Goal: Check status: Verify the current state of an ongoing process or item

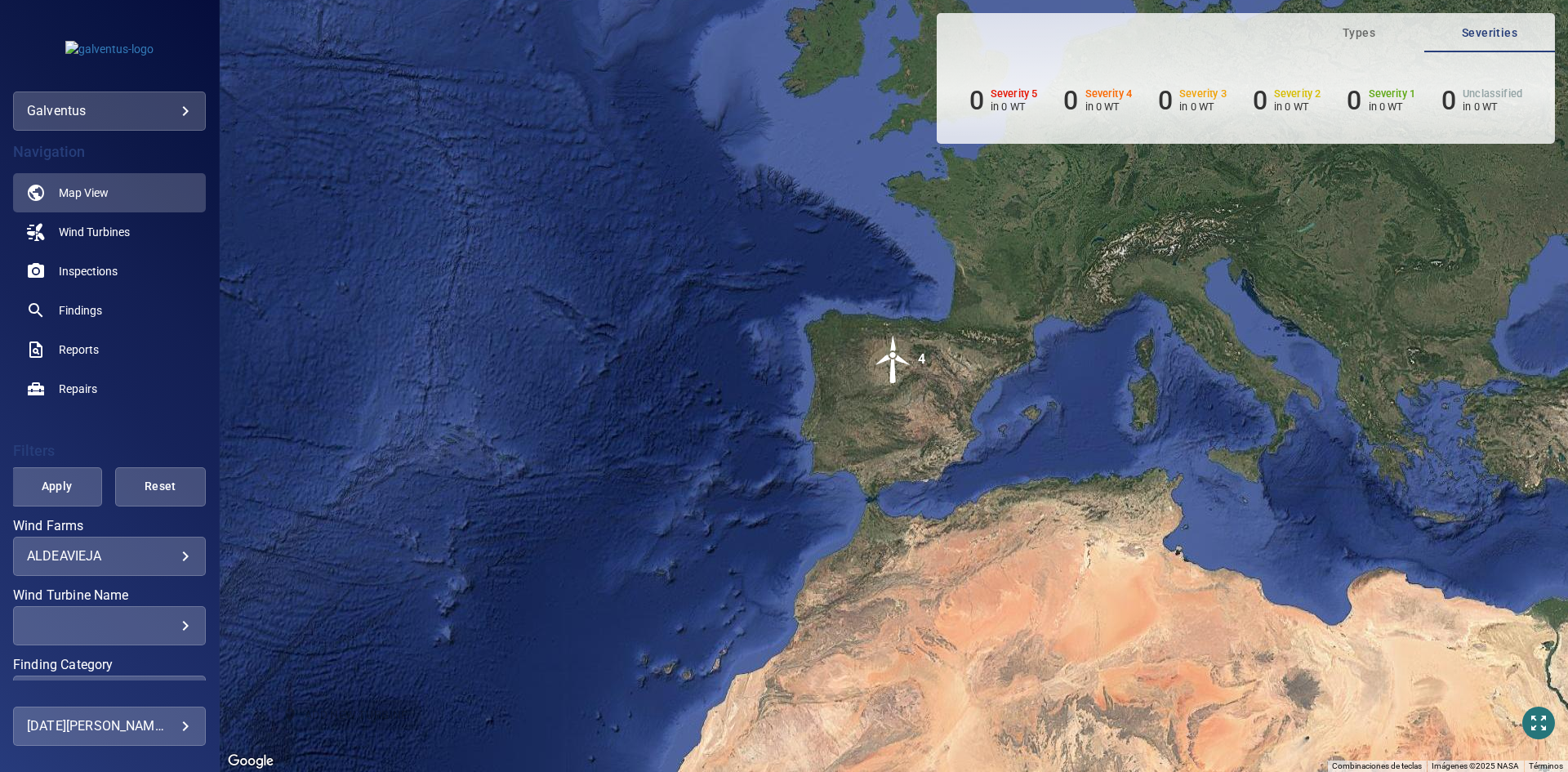
click at [87, 546] on div "**********" at bounding box center [109, 556] width 193 height 39
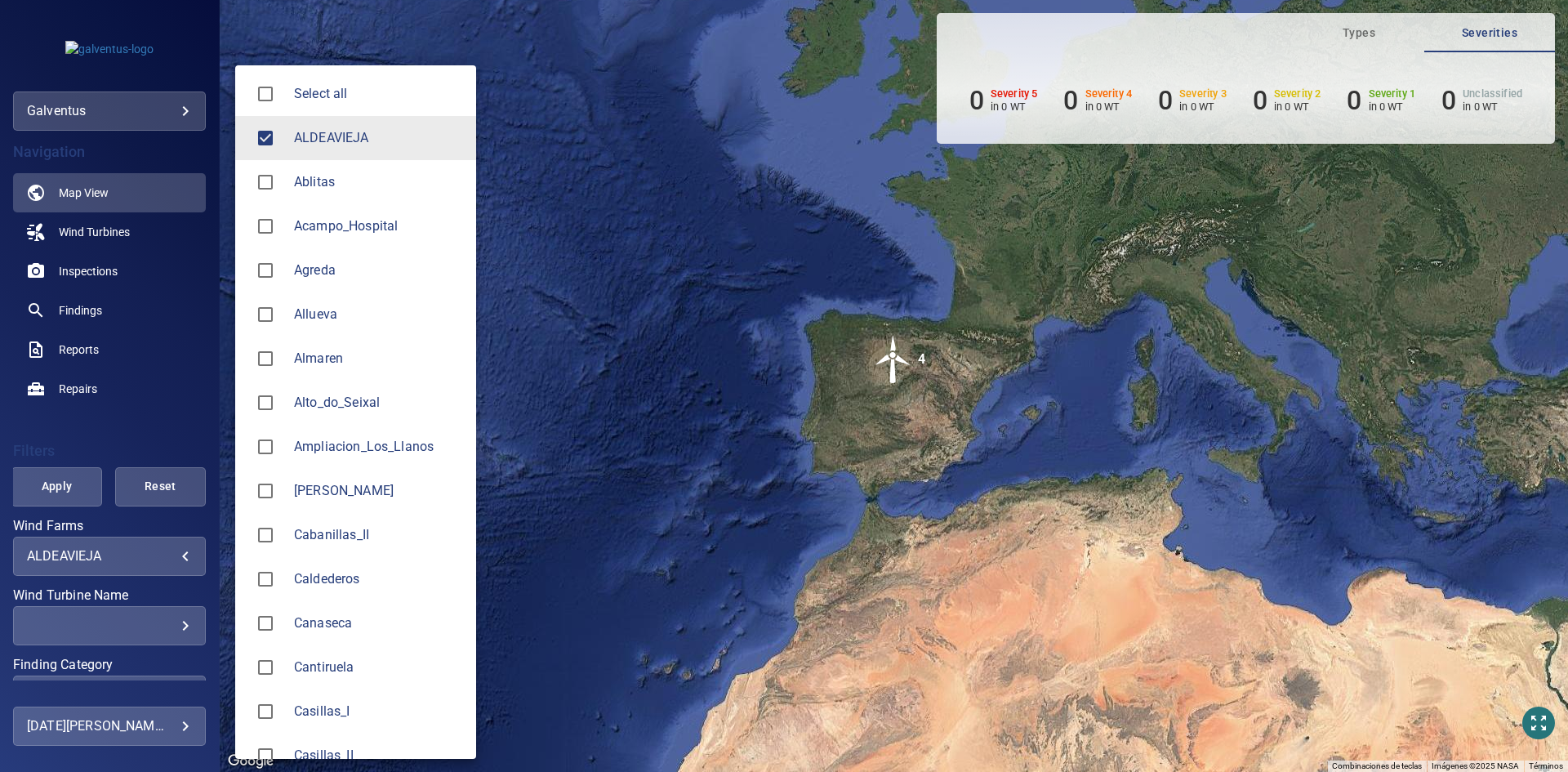
click at [95, 550] on body "**********" at bounding box center [784, 386] width 1568 height 772
click at [320, 142] on span "ALDEAVIEJA" at bounding box center [378, 137] width 169 height 19
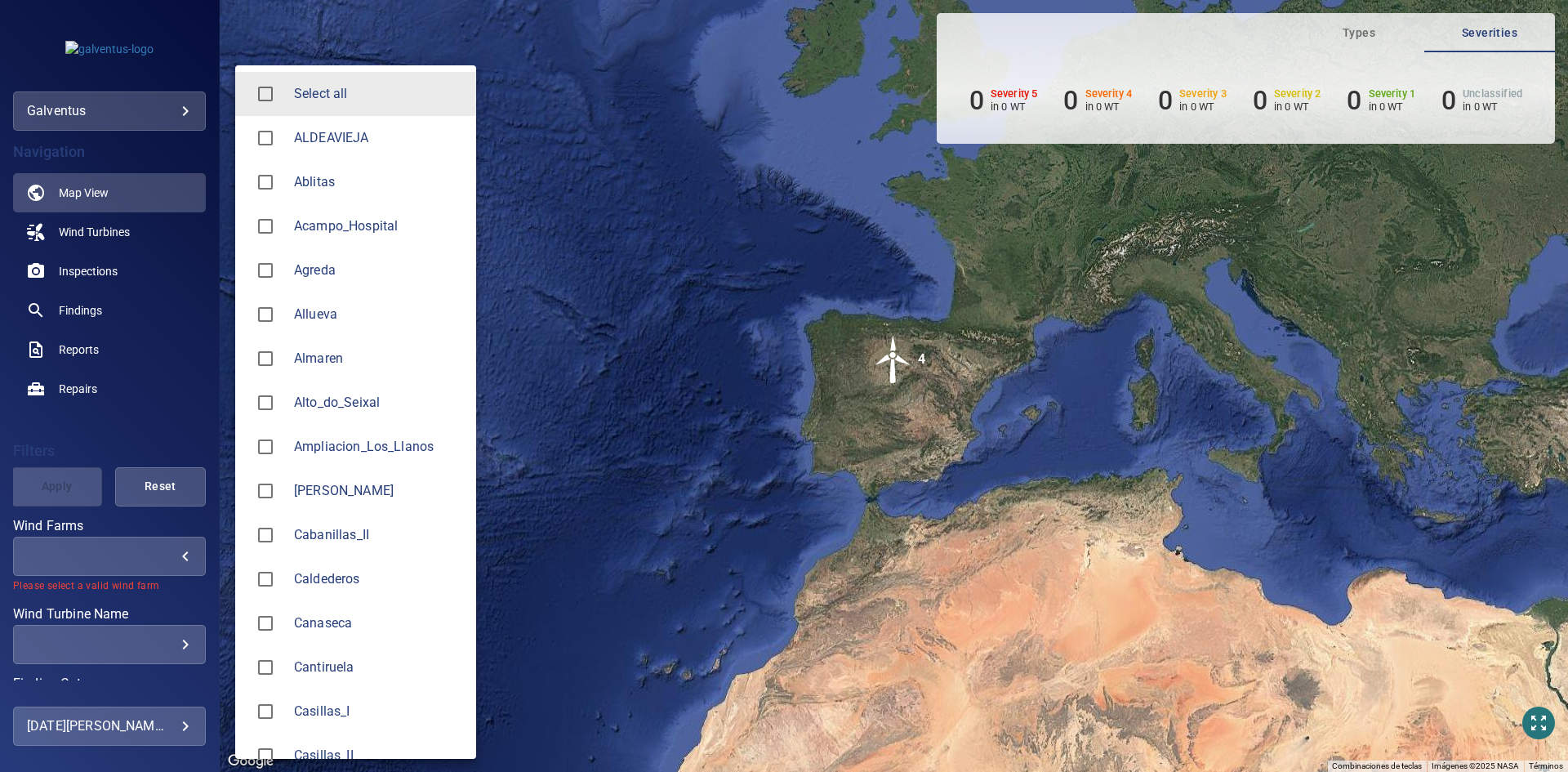
click at [318, 267] on span "Agreda" at bounding box center [378, 270] width 169 height 19
type input "******"
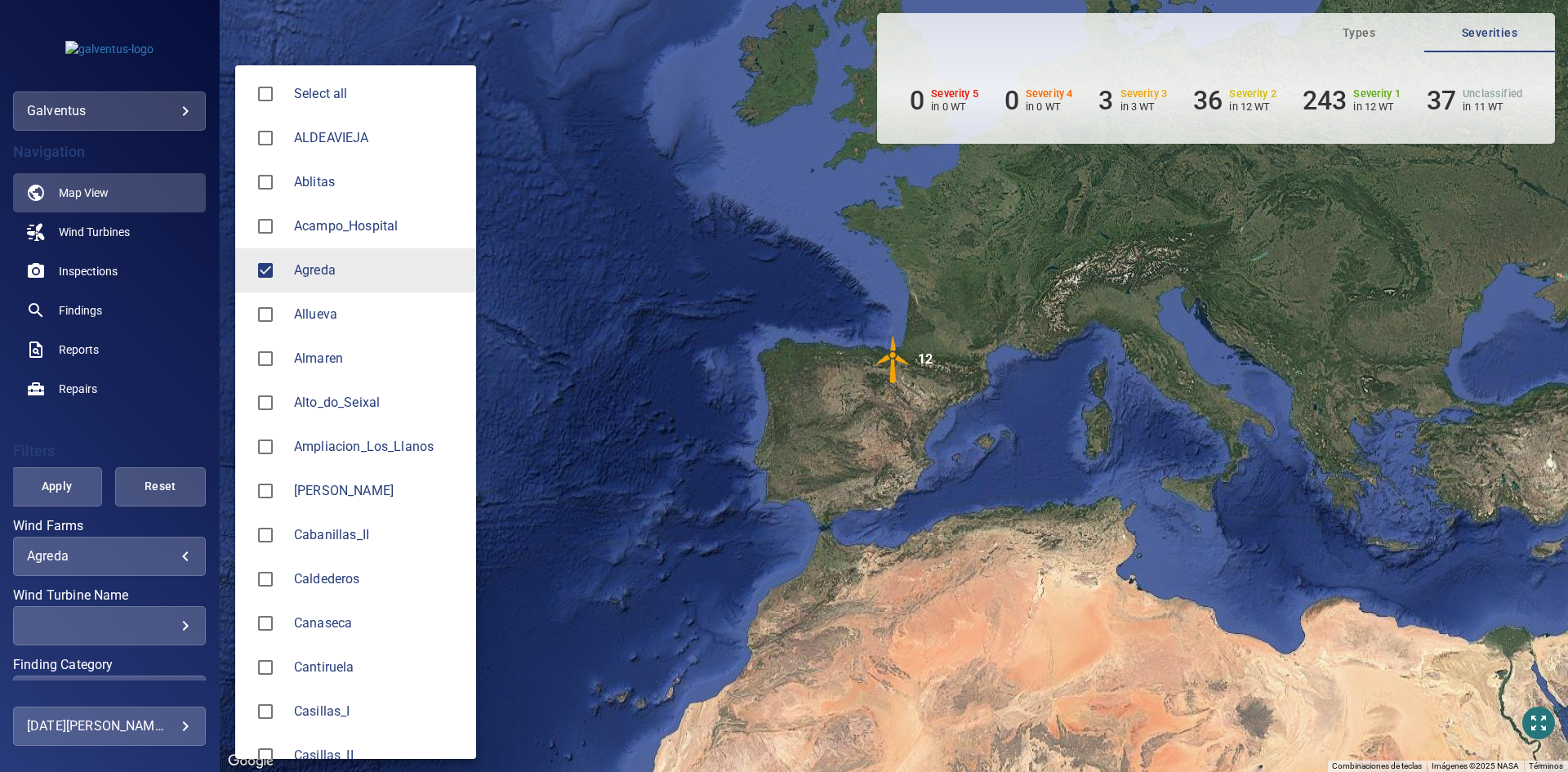
click at [58, 490] on div at bounding box center [784, 386] width 1568 height 772
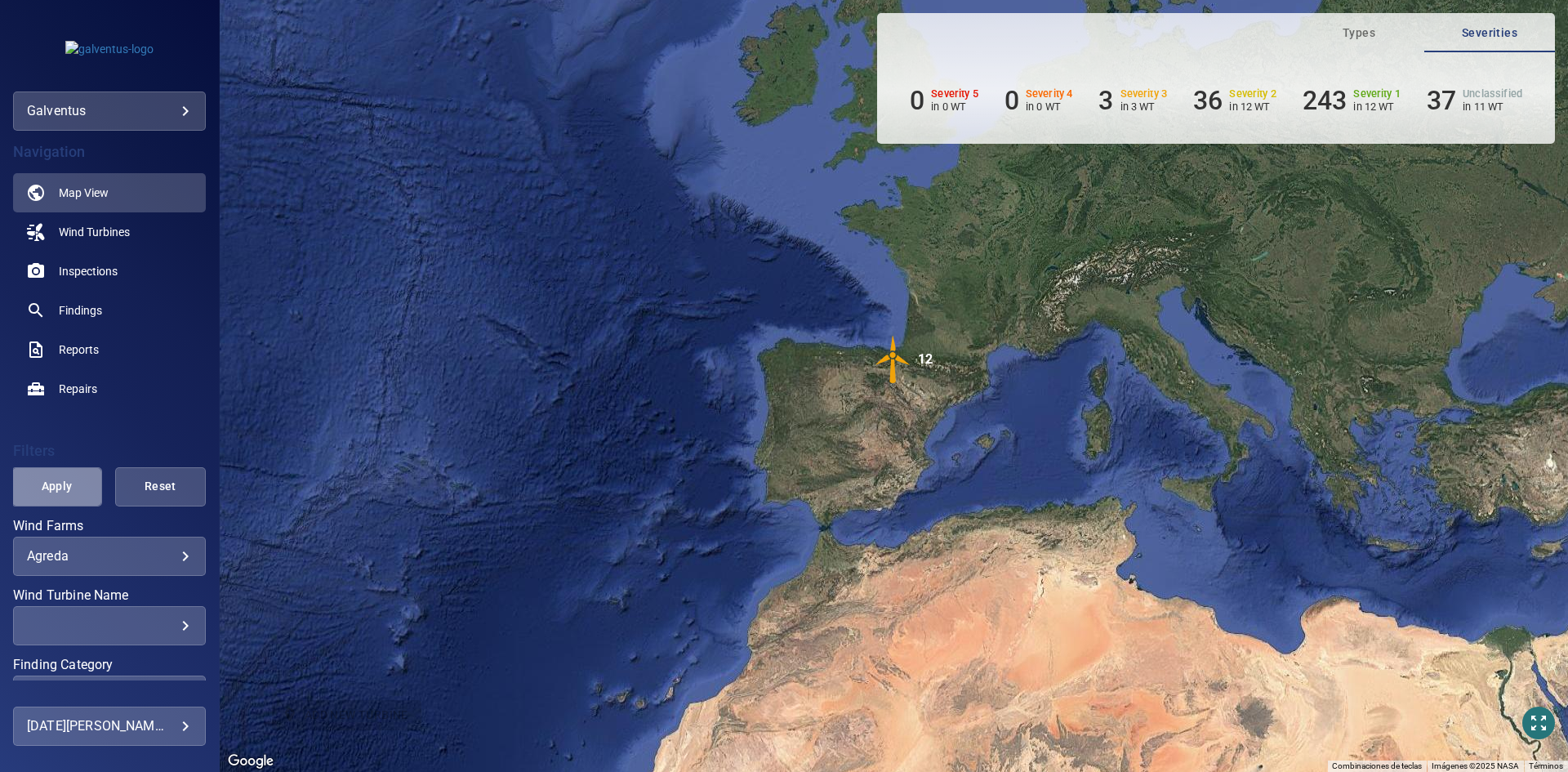
click at [58, 490] on span "Apply" at bounding box center [57, 486] width 50 height 20
click at [75, 270] on span "Inspections" at bounding box center [88, 272] width 58 height 17
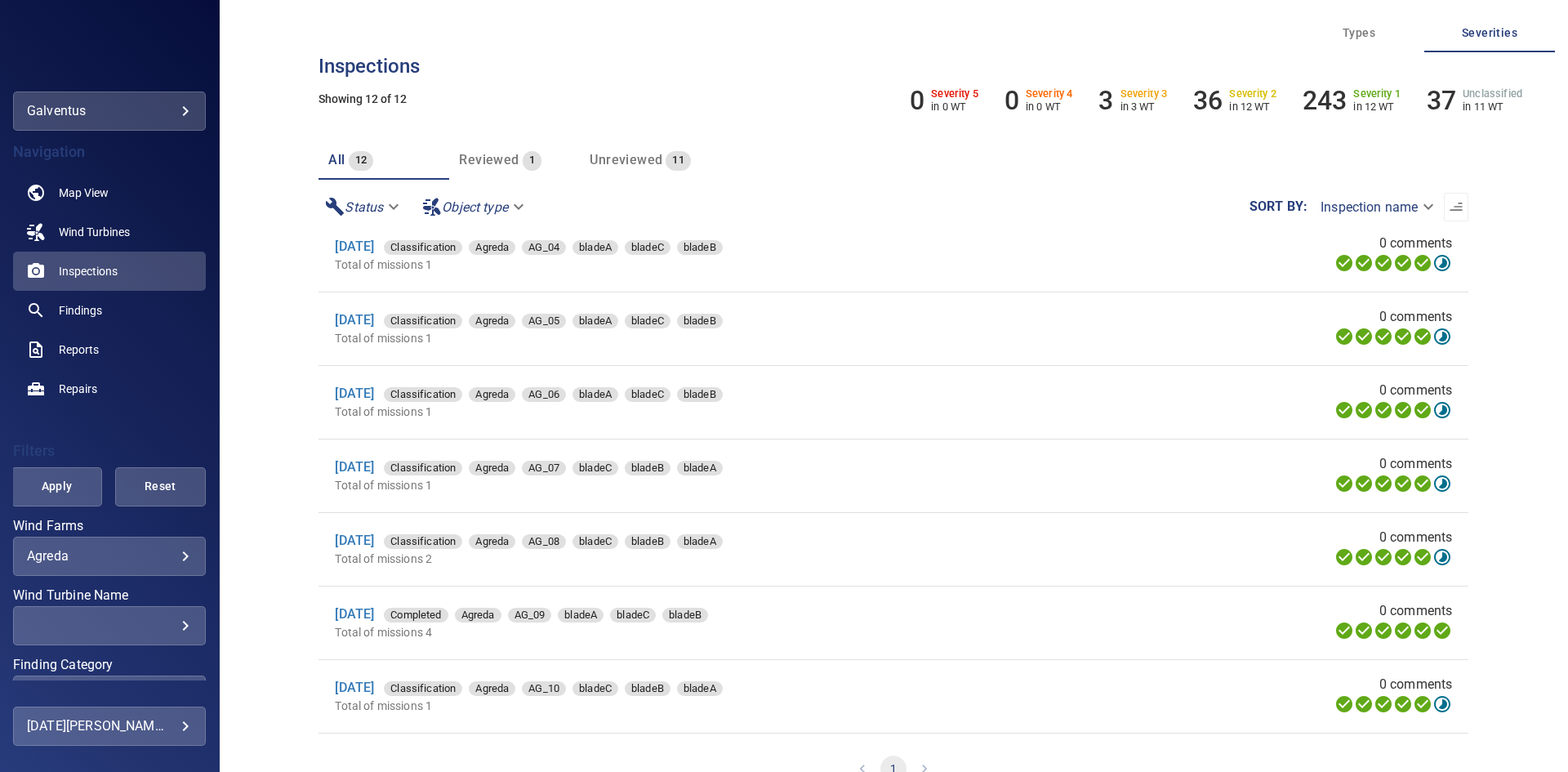
scroll to position [245, 0]
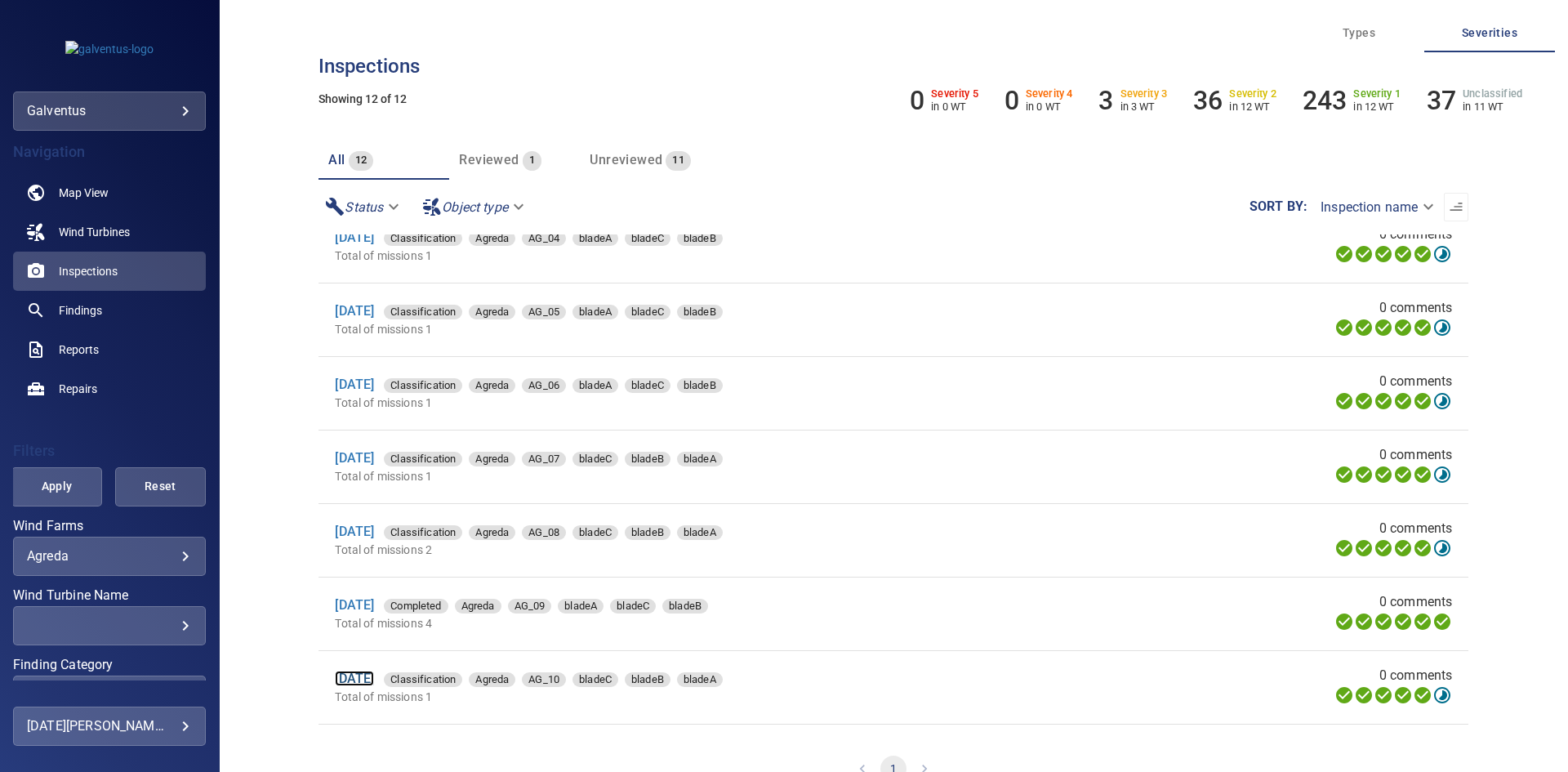
click at [370, 686] on link "[DATE]" at bounding box center [354, 678] width 39 height 16
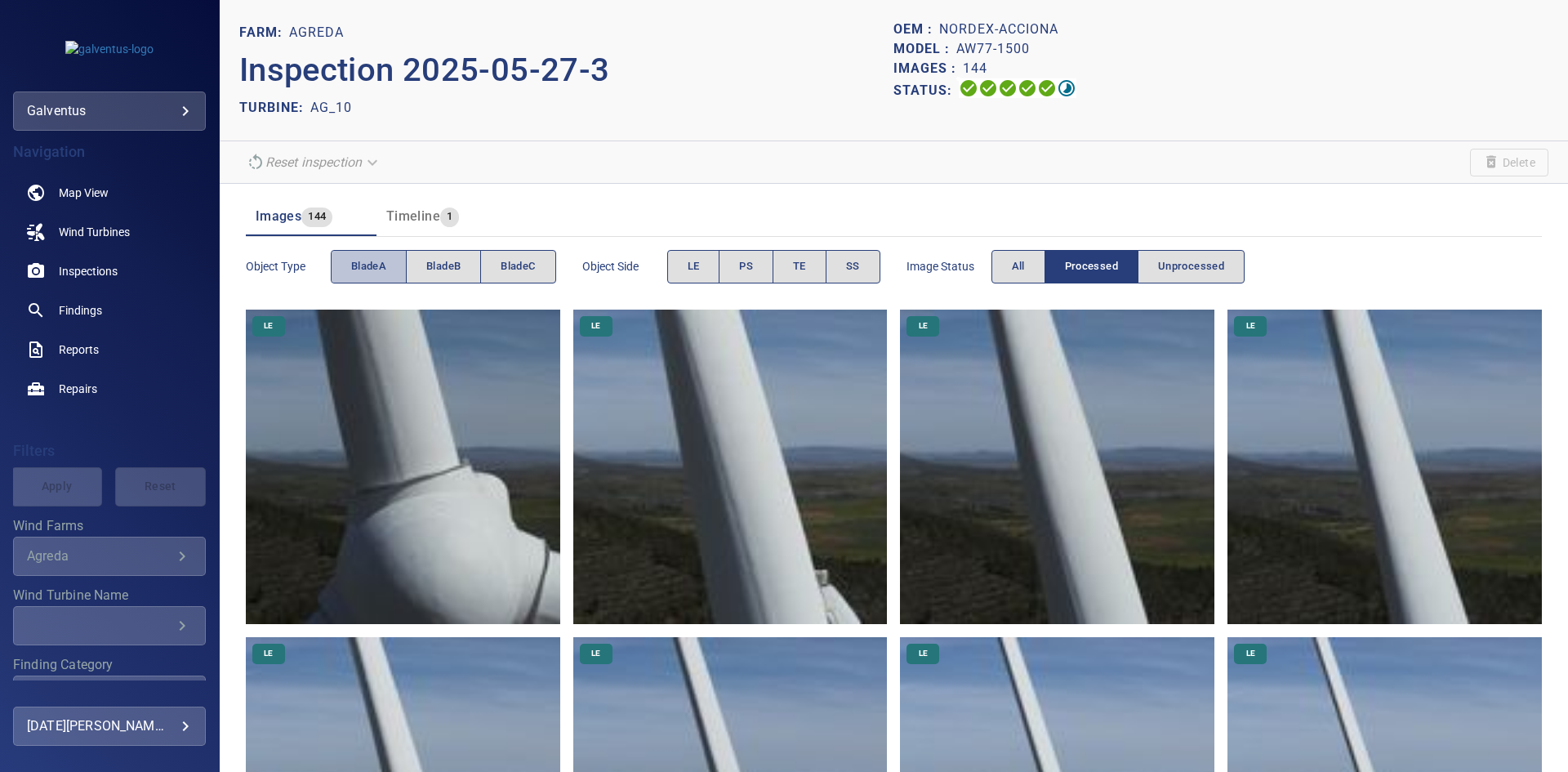
click at [378, 261] on span "bladeA" at bounding box center [368, 267] width 35 height 18
click at [855, 262] on span "SS" at bounding box center [853, 267] width 14 height 18
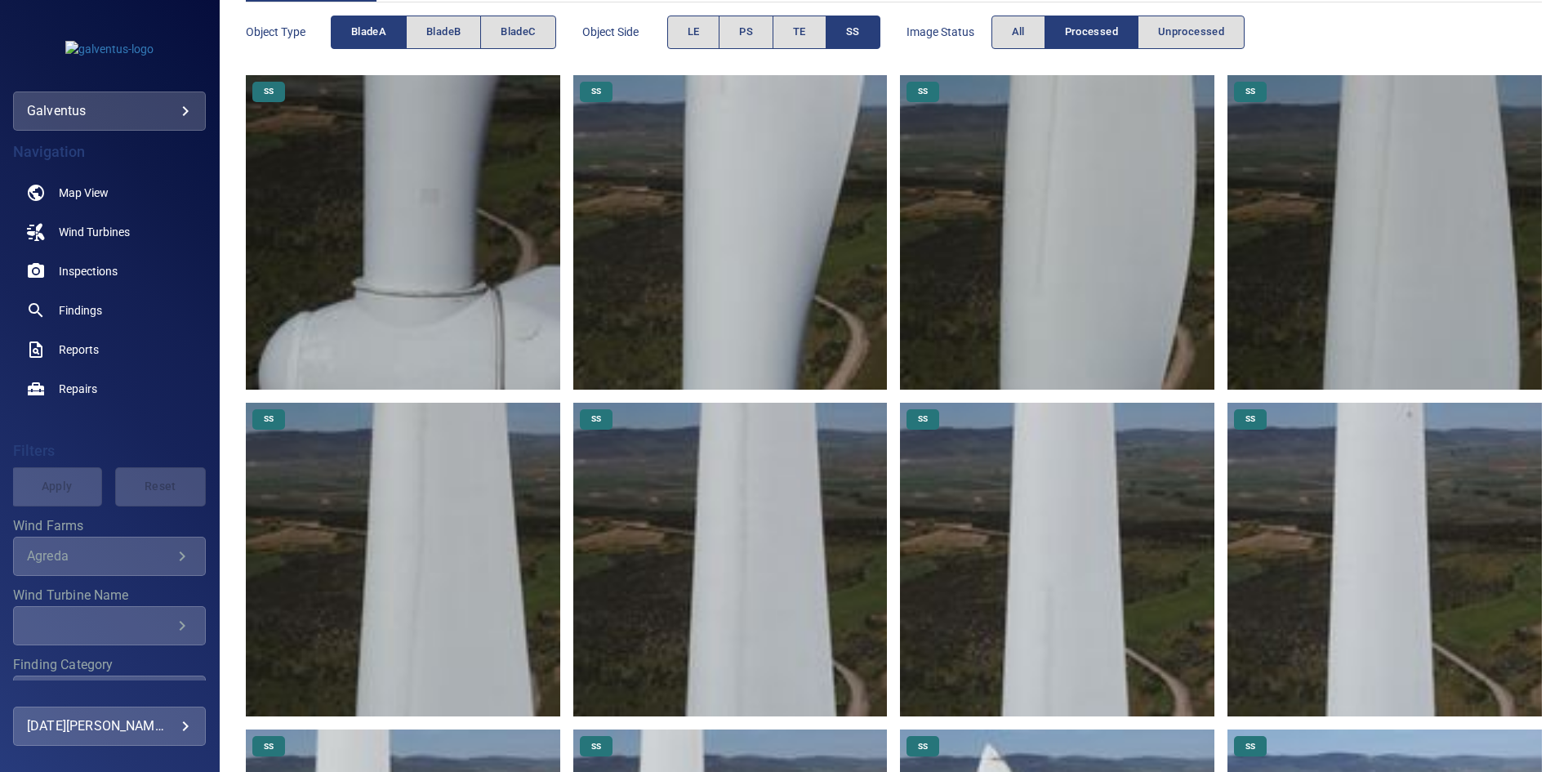
scroll to position [537, 0]
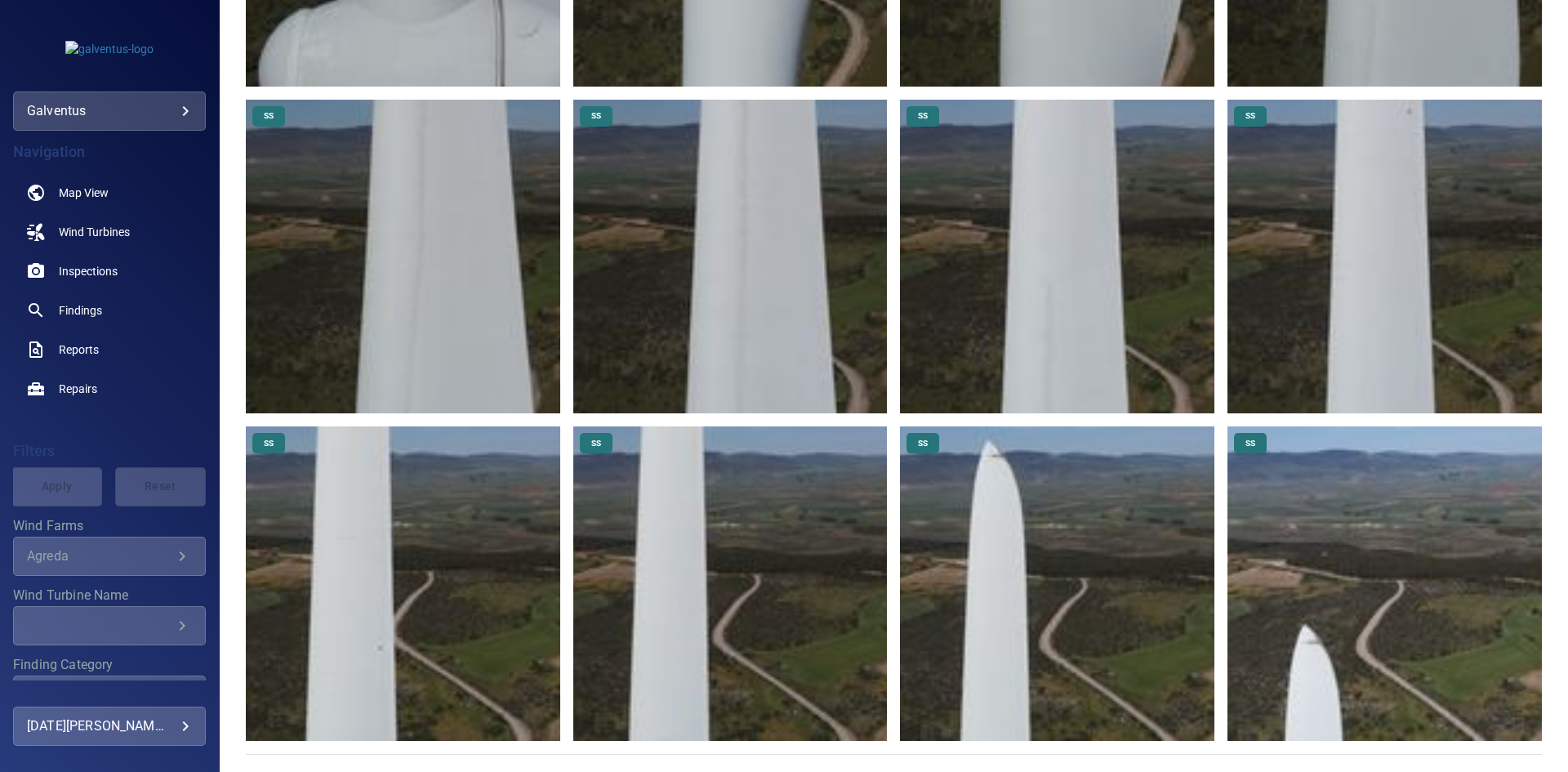
click at [1339, 662] on img at bounding box center [1384, 583] width 314 height 314
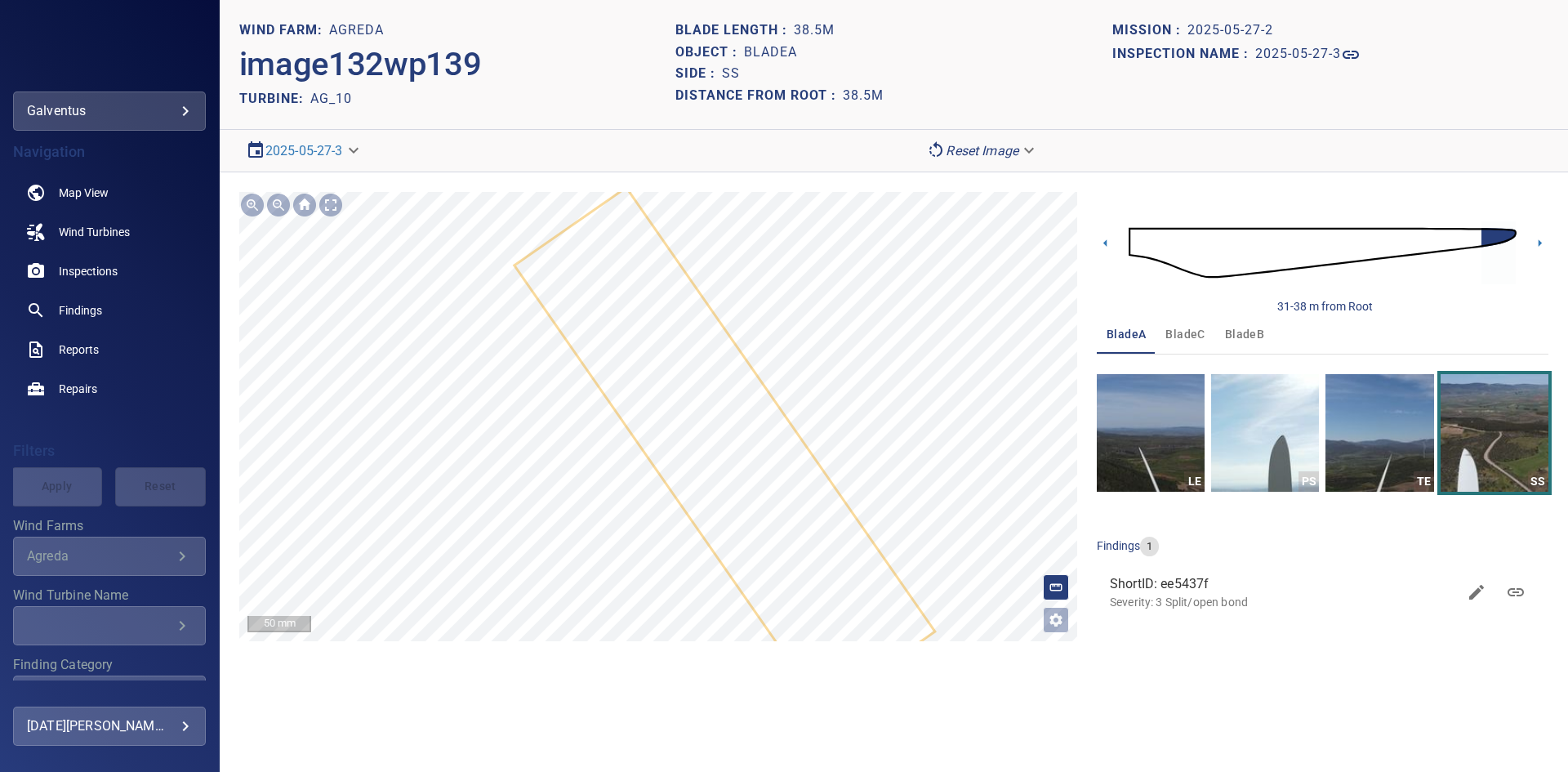
click at [776, 486] on icon at bounding box center [725, 449] width 418 height 518
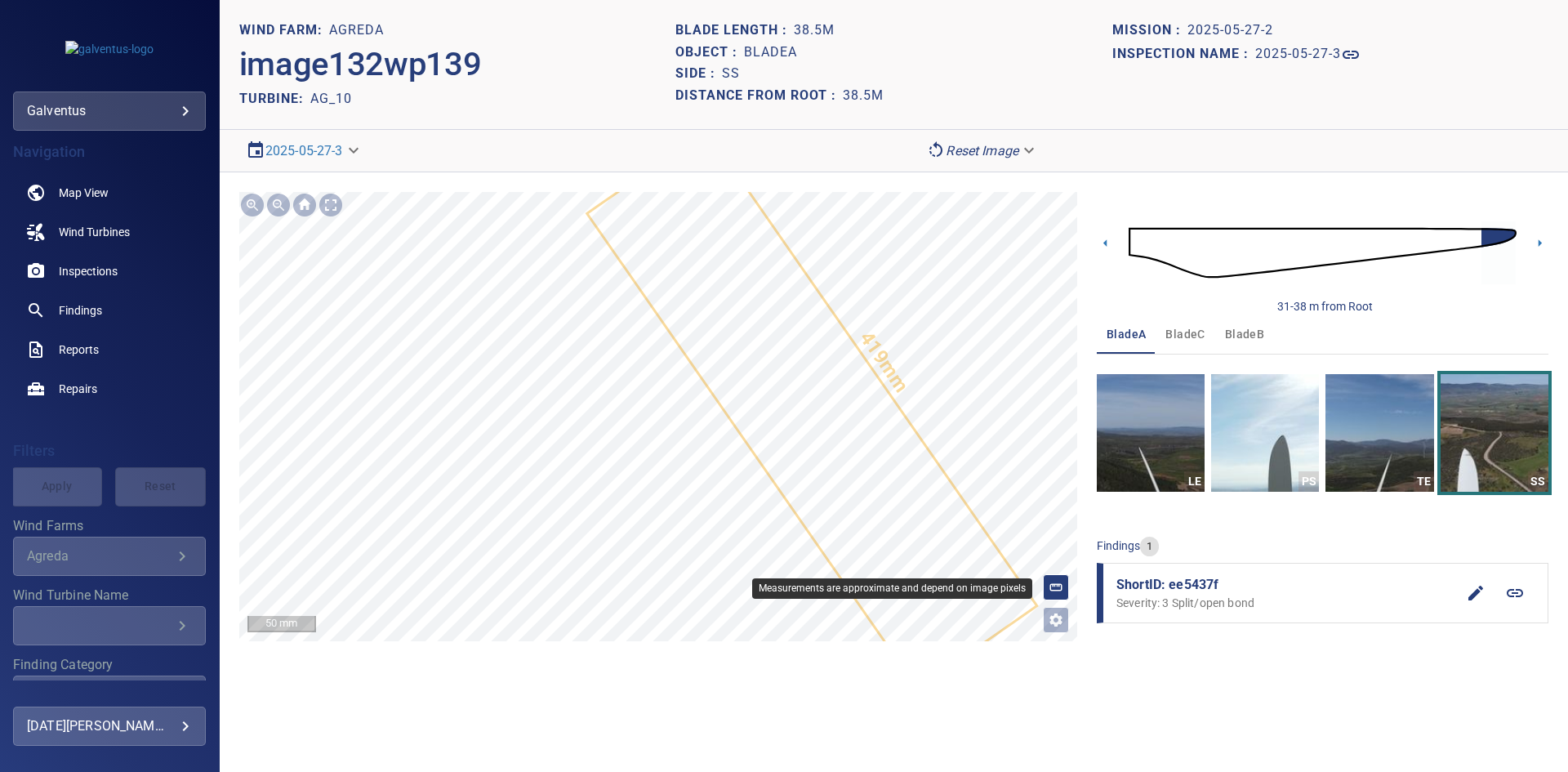
click at [1056, 587] on icon at bounding box center [1056, 587] width 15 height 15
